Goal: Task Accomplishment & Management: Manage account settings

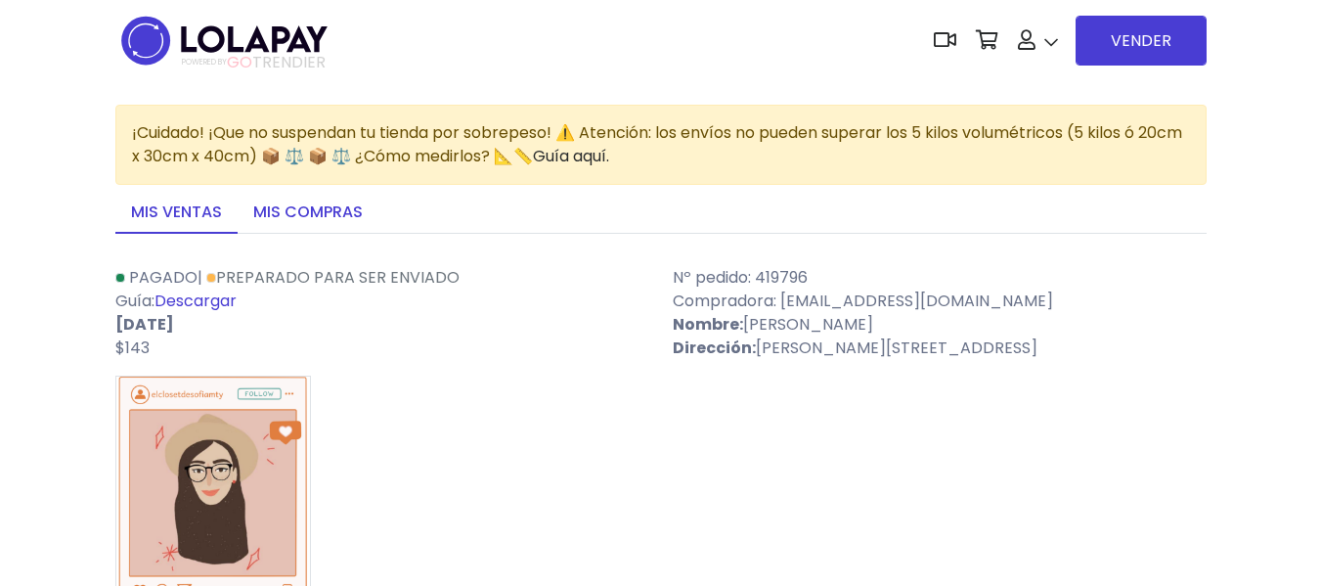
drag, startPoint x: 350, startPoint y: 229, endPoint x: 295, endPoint y: 345, distance: 128.6
click at [350, 229] on link "Mis compras" at bounding box center [308, 213] width 141 height 41
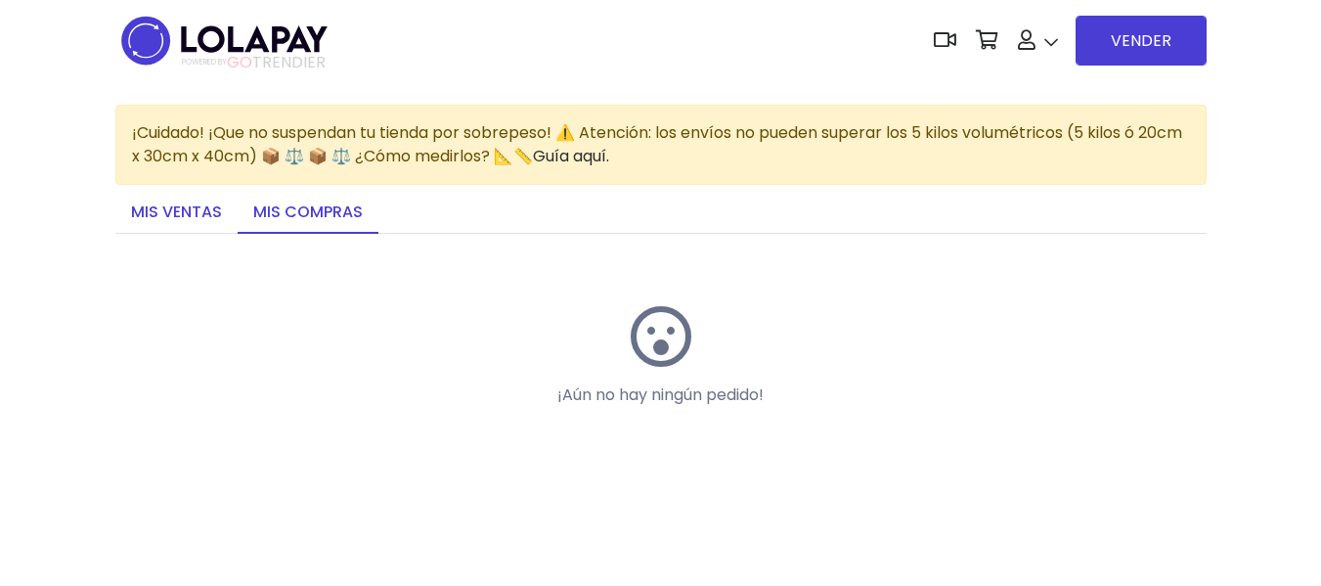
click at [180, 218] on link "Mis ventas" at bounding box center [176, 213] width 122 height 41
click at [165, 209] on link "Mis ventas" at bounding box center [176, 213] width 122 height 41
click at [153, 204] on link "Mis ventas" at bounding box center [176, 213] width 122 height 41
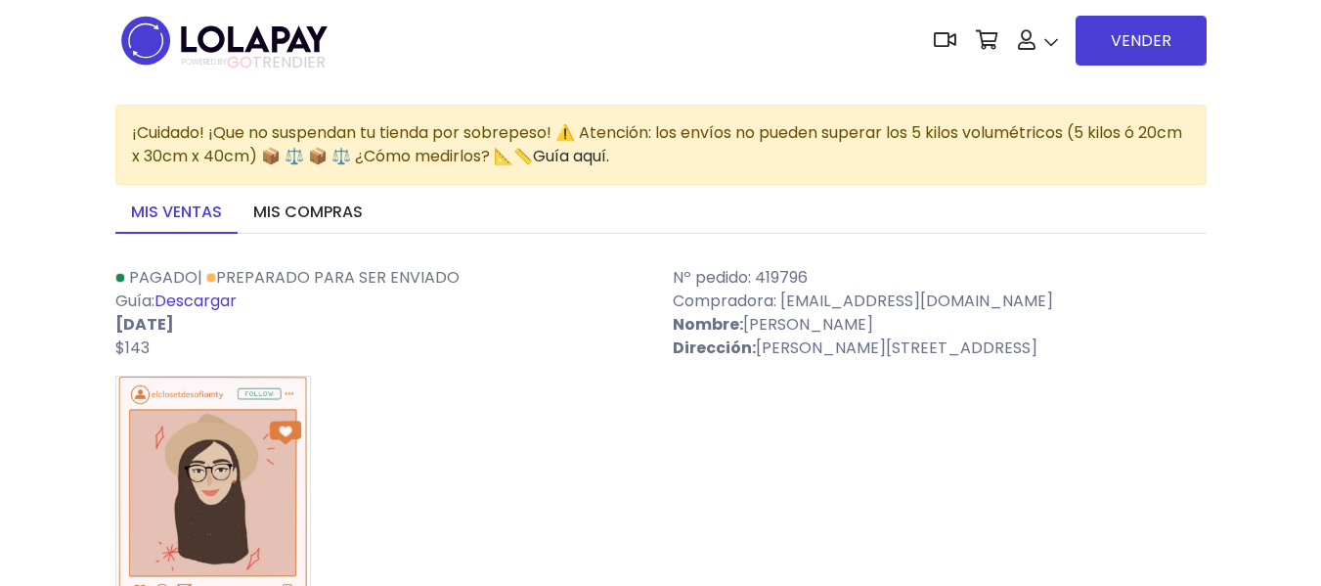
click at [218, 311] on link "Descargar" at bounding box center [196, 301] width 82 height 22
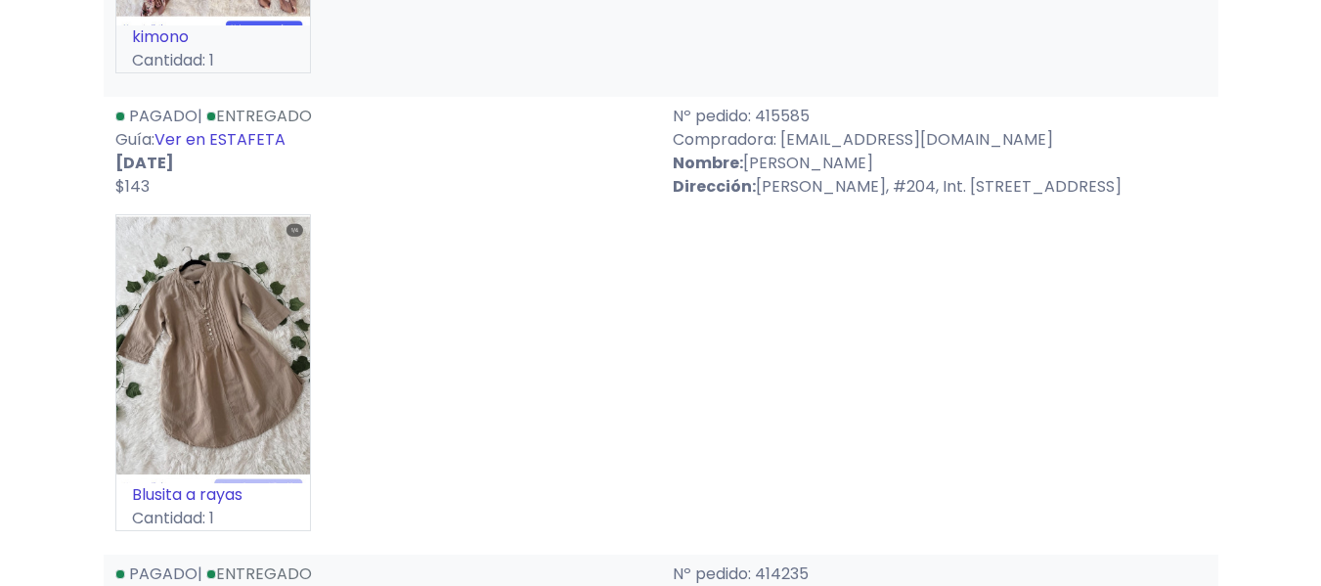
scroll to position [1080, 0]
